Goal: Communication & Community: Share content

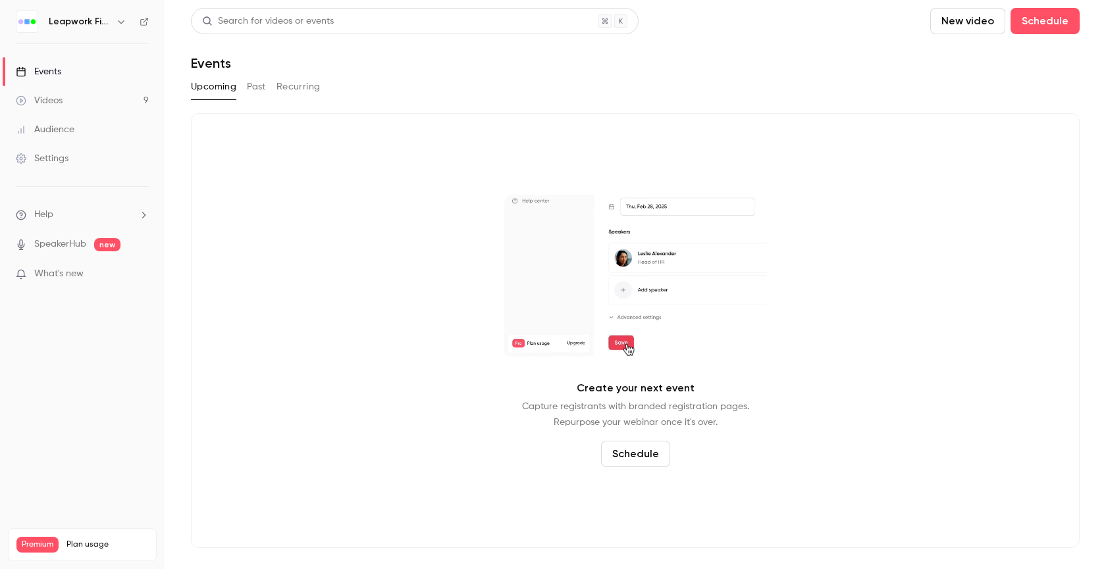
click at [113, 19] on button "button" at bounding box center [121, 22] width 16 height 16
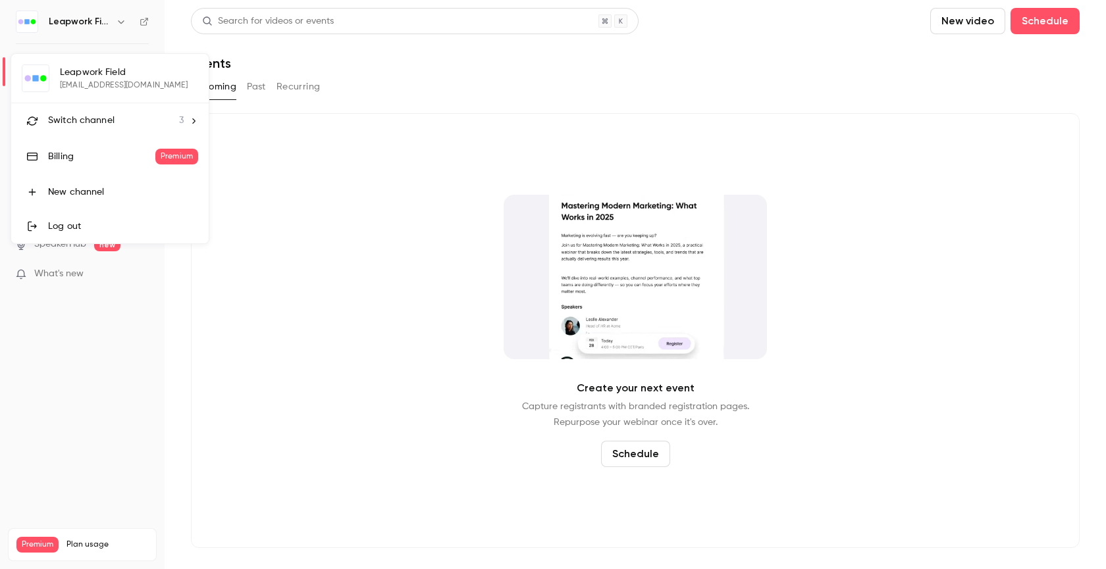
click at [87, 119] on span "Switch channel" at bounding box center [81, 121] width 66 height 14
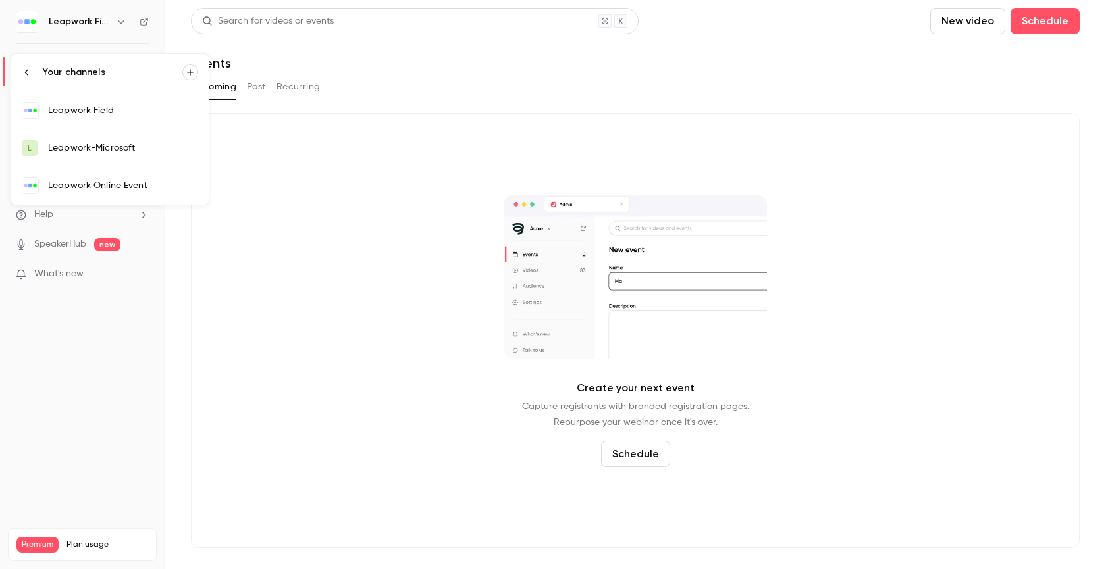
click at [130, 187] on div "Leapwork Online Event" at bounding box center [123, 185] width 150 height 13
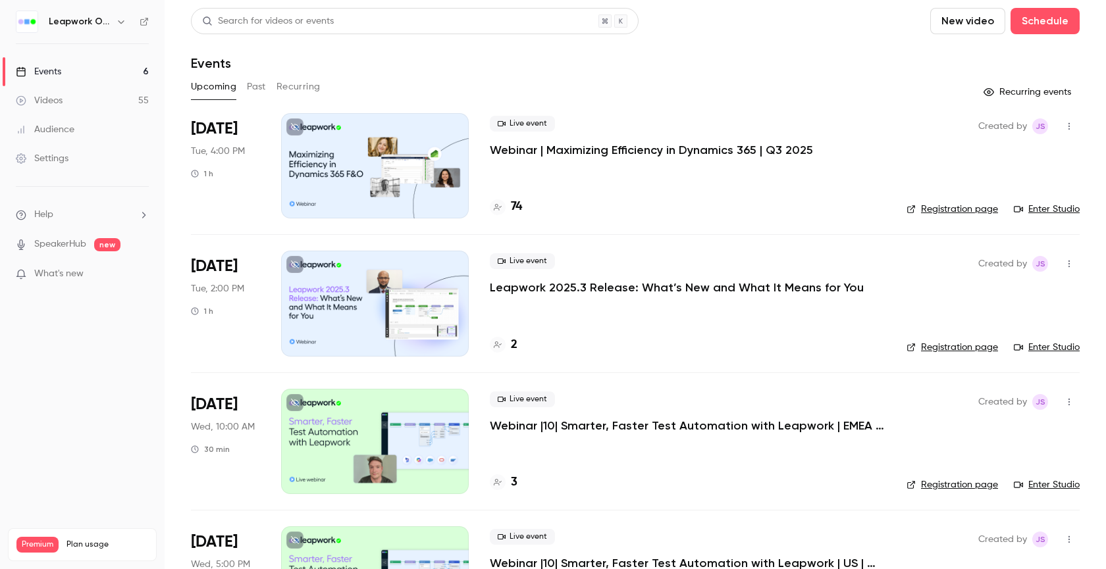
click at [598, 145] on p "Webinar | Maximizing Efficiency in Dynamics 365 | Q3 2025" at bounding box center [651, 150] width 323 height 16
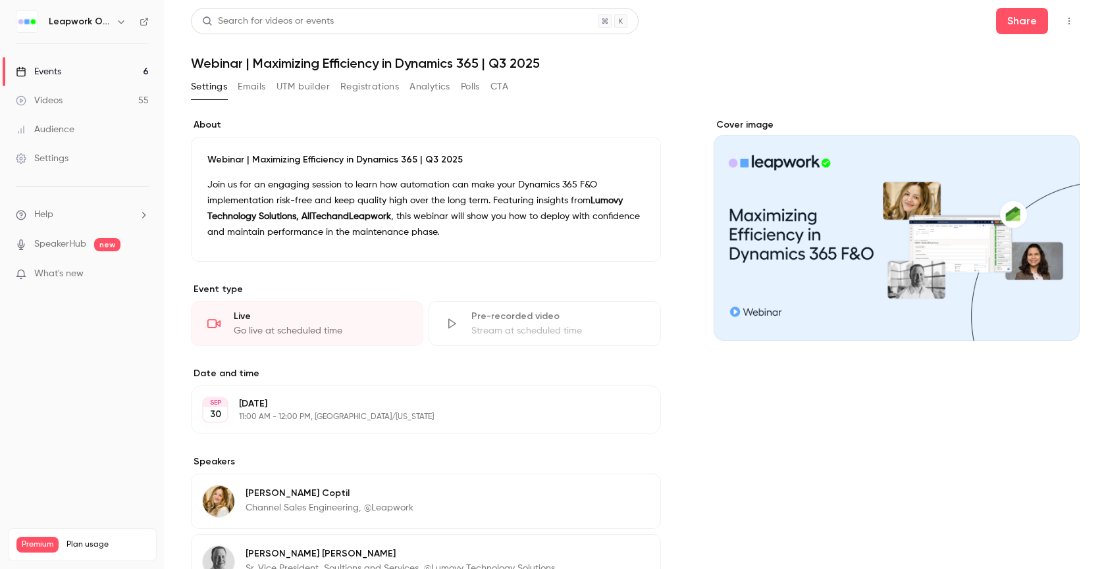
click at [385, 90] on button "Registrations" at bounding box center [369, 86] width 59 height 21
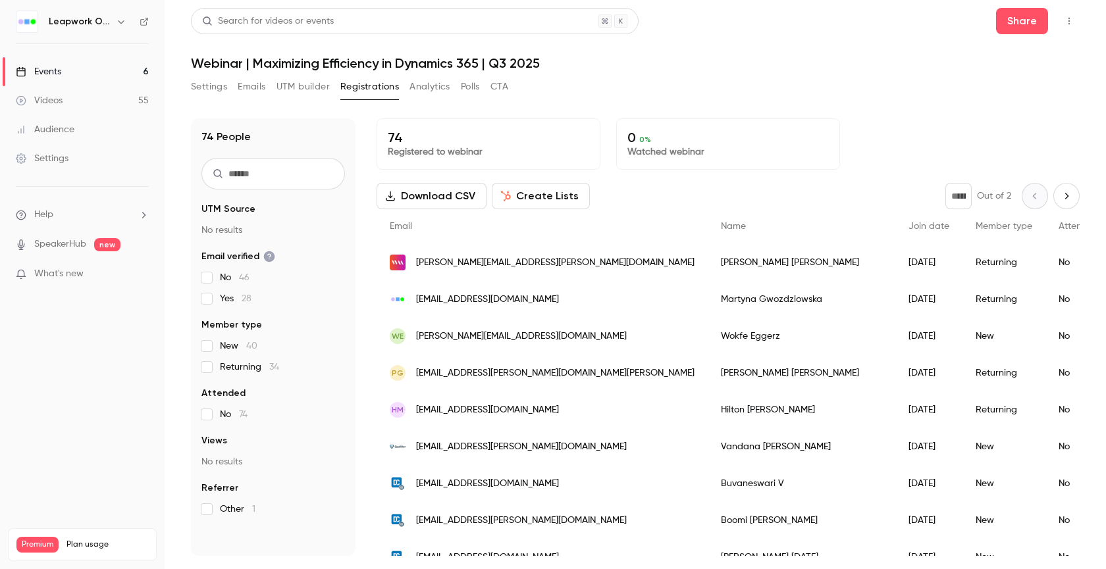
click at [53, 74] on div "Events" at bounding box center [38, 71] width 45 height 13
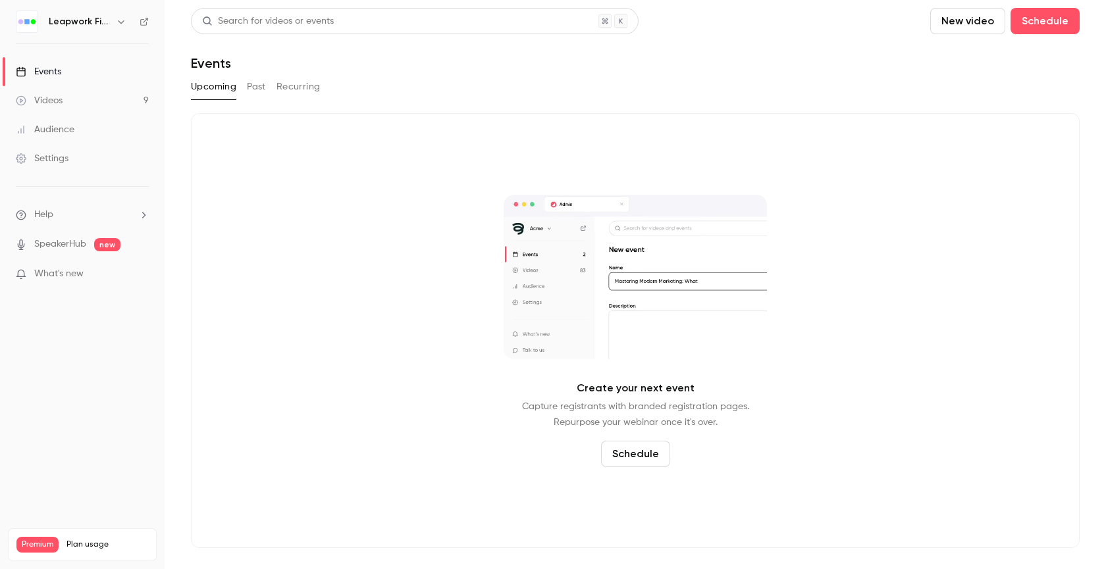
click at [124, 22] on icon "button" at bounding box center [121, 21] width 11 height 11
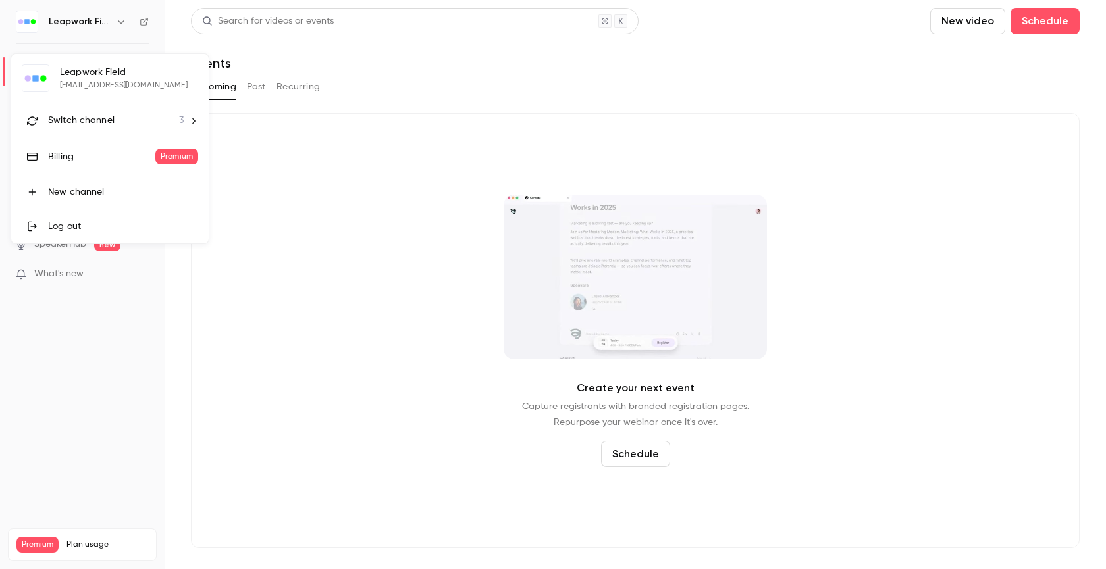
click at [118, 119] on div "Switch channel 3" at bounding box center [116, 121] width 136 height 14
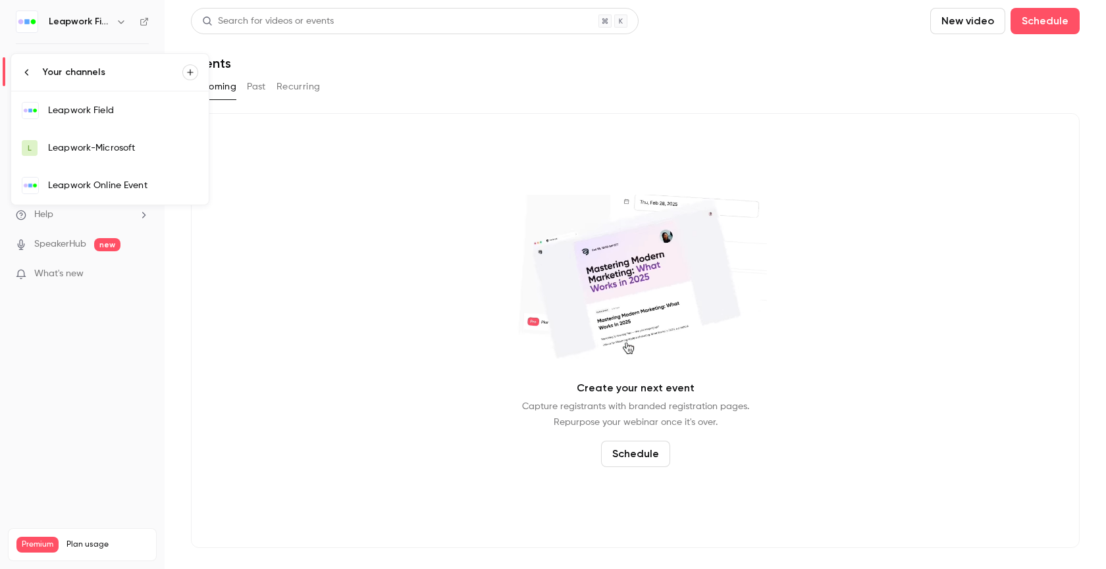
click at [101, 184] on div "Leapwork Online Event" at bounding box center [123, 185] width 150 height 13
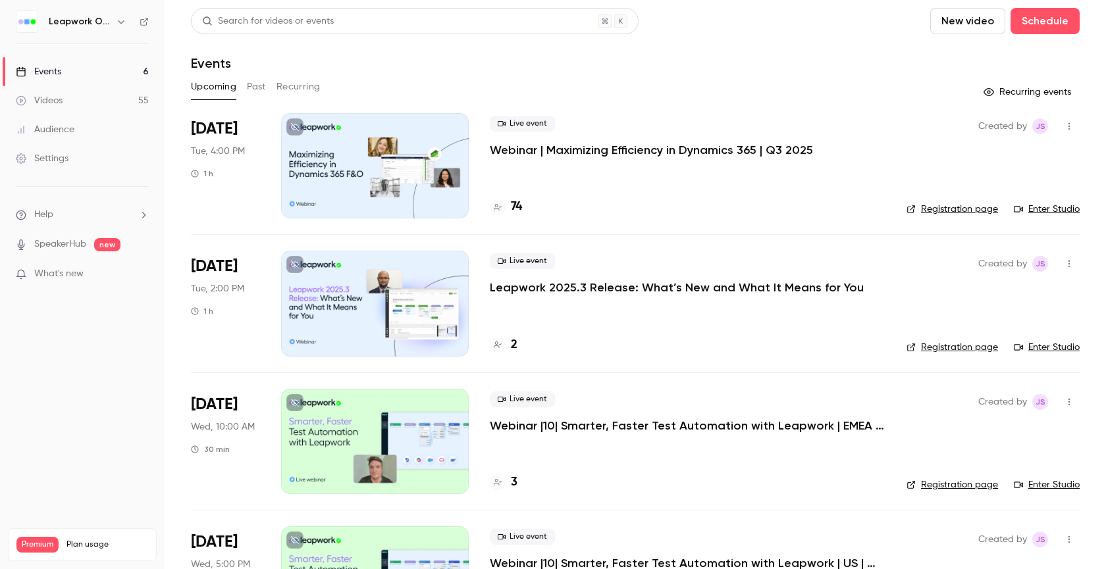
click at [691, 148] on p "Webinar | Maximizing Efficiency in Dynamics 365 | Q3 2025" at bounding box center [651, 150] width 323 height 16
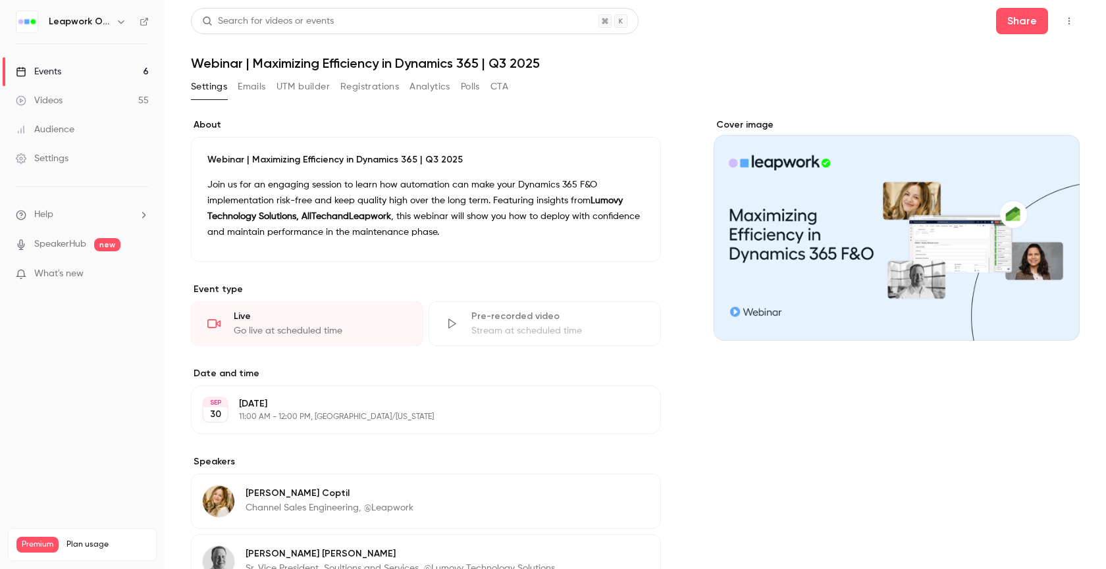
click at [1064, 18] on icon "button" at bounding box center [1069, 20] width 11 height 9
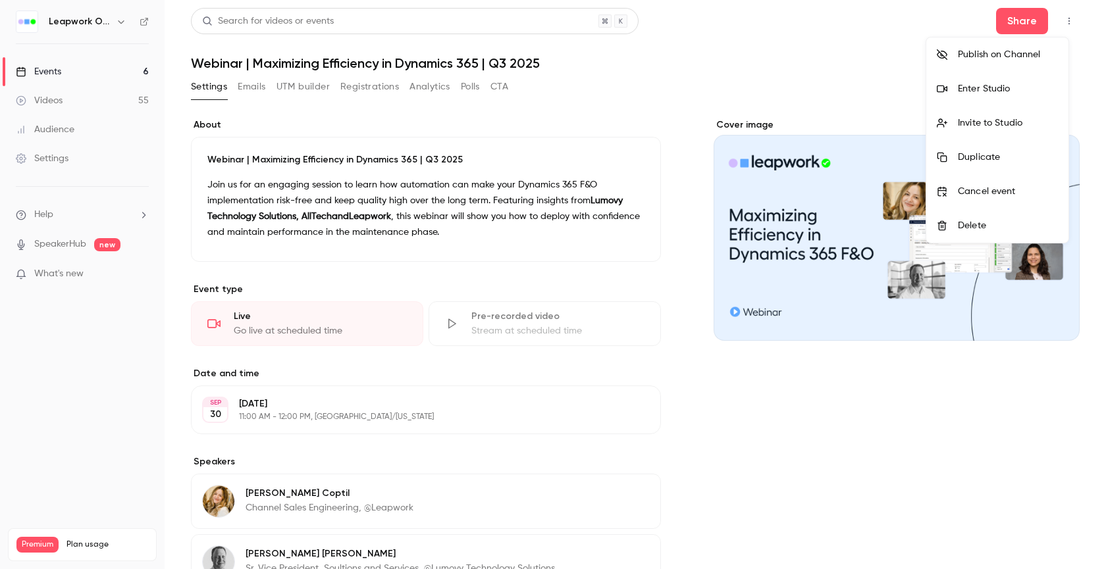
click at [552, 397] on div at bounding box center [553, 284] width 1106 height 569
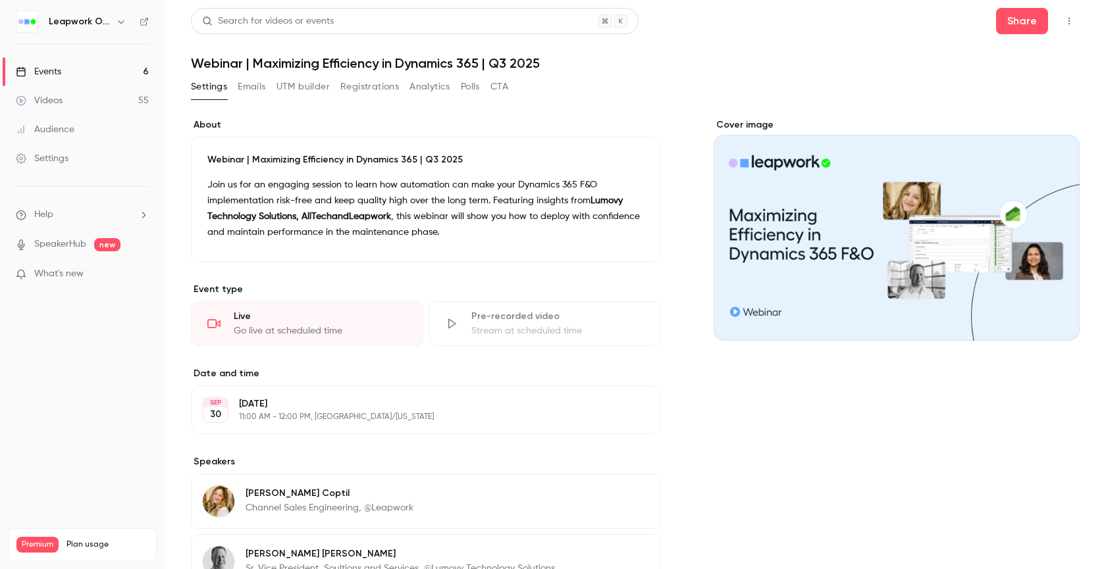
click at [1065, 20] on button "button" at bounding box center [1069, 21] width 21 height 21
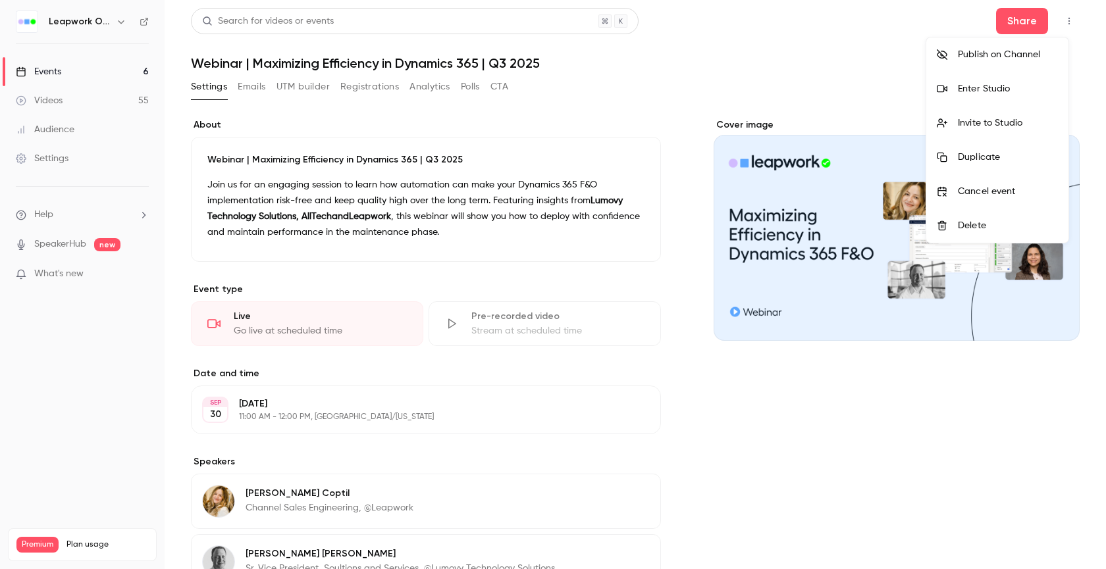
click at [1007, 121] on div "Invite to Studio" at bounding box center [1008, 123] width 100 height 13
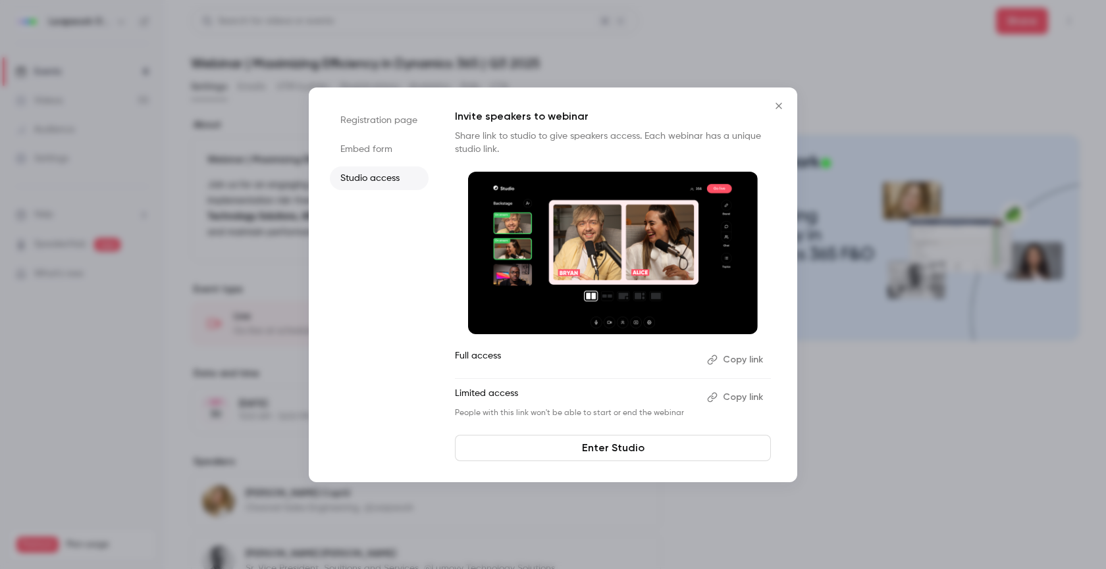
click at [755, 355] on button "Copy link" at bounding box center [736, 360] width 69 height 21
click at [784, 103] on icon "Close" at bounding box center [779, 106] width 16 height 11
